Goal: Find contact information: Find contact information

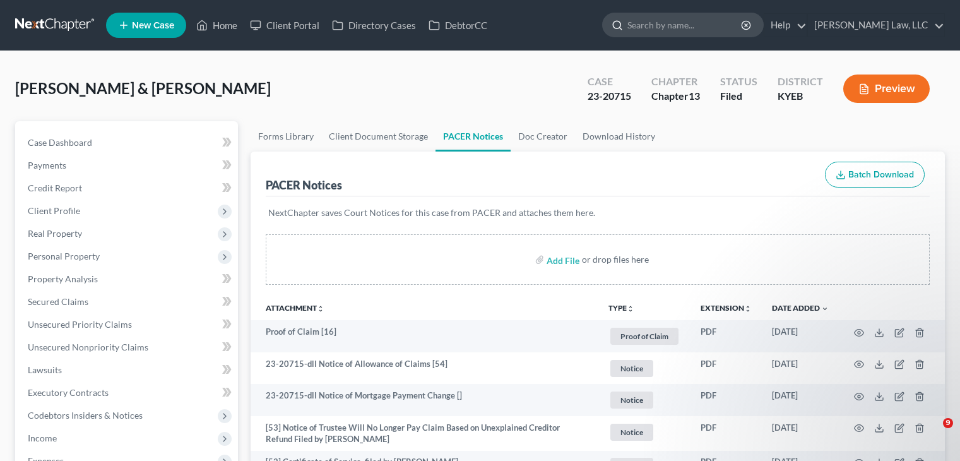
drag, startPoint x: 0, startPoint y: 0, endPoint x: 636, endPoint y: 26, distance: 636.5
click at [636, 26] on input "search" at bounding box center [684, 24] width 115 height 23
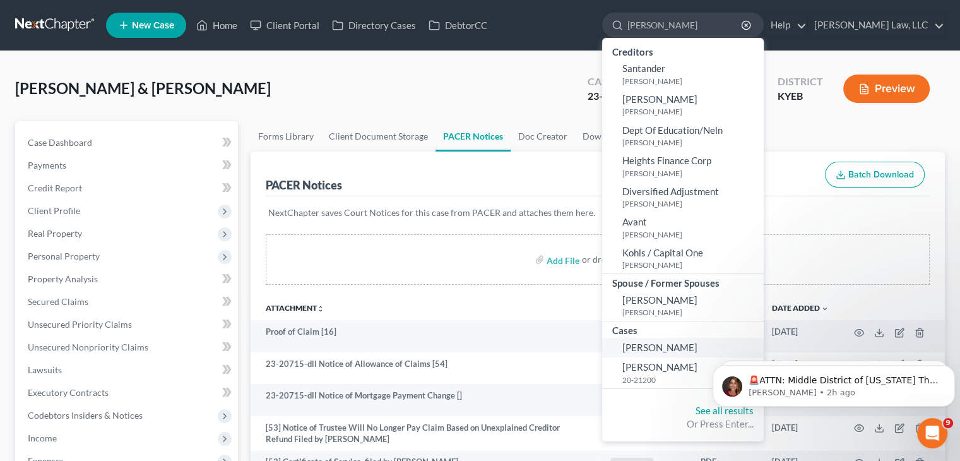
type input "[PERSON_NAME]"
click at [695, 344] on link "[PERSON_NAME]" at bounding box center [683, 348] width 162 height 20
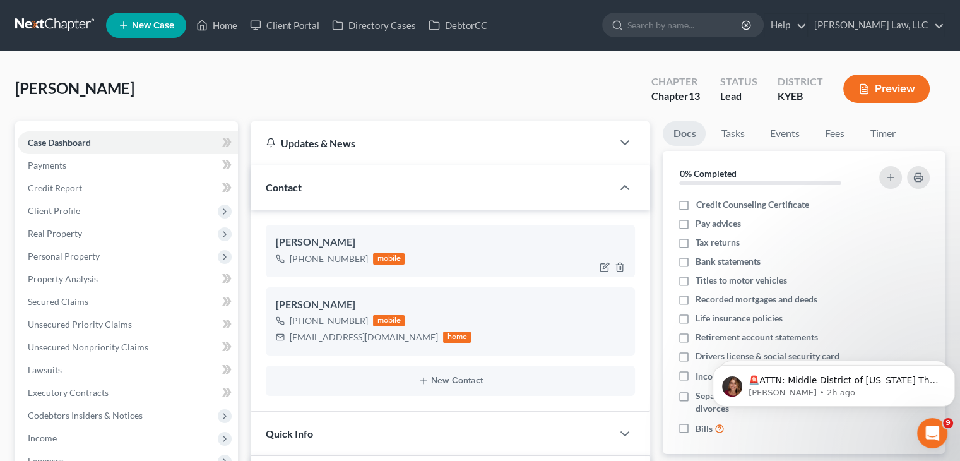
scroll to position [262, 0]
drag, startPoint x: 365, startPoint y: 258, endPoint x: 302, endPoint y: 258, distance: 63.1
click at [302, 258] on div "[PHONE_NUMBER] mobile" at bounding box center [340, 258] width 129 height 16
copy div "[PHONE_NUMBER]"
click at [36, 3] on nav "Home New Case Client Portal Directory Cases DebtorCC [PERSON_NAME] Law, LLC [PE…" at bounding box center [480, 25] width 960 height 50
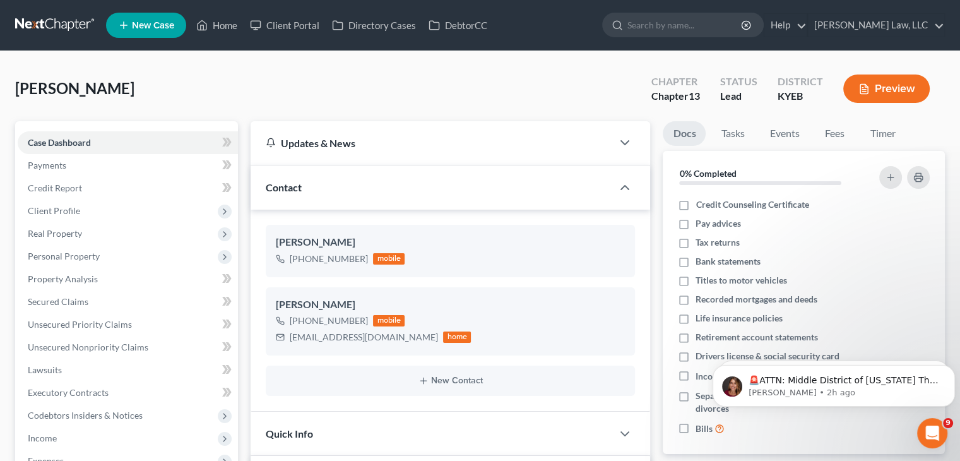
click at [40, 16] on link at bounding box center [55, 25] width 81 height 23
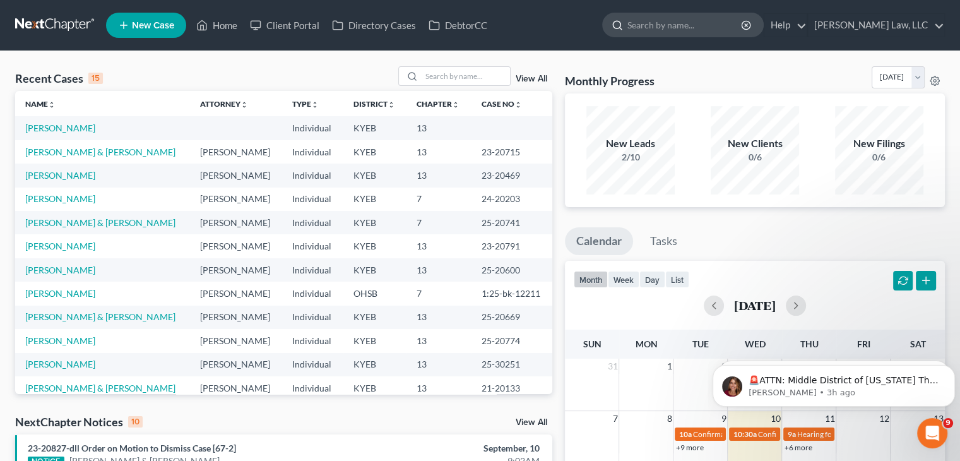
click at [634, 25] on input "search" at bounding box center [684, 24] width 115 height 23
